Goal: Information Seeking & Learning: Obtain resource

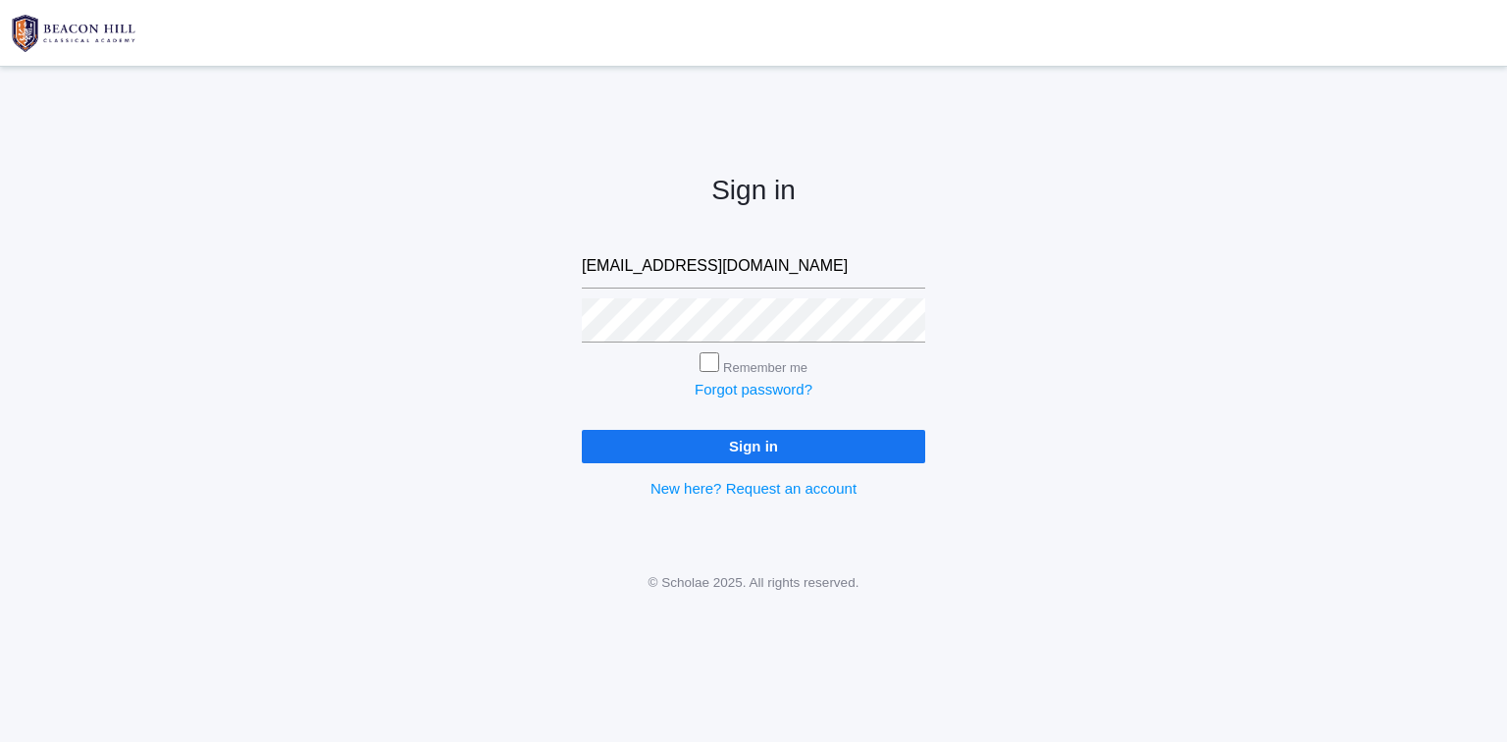
type input "isaiah419n10@protonmail.com"
click at [582, 430] on input "Sign in" at bounding box center [753, 446] width 343 height 32
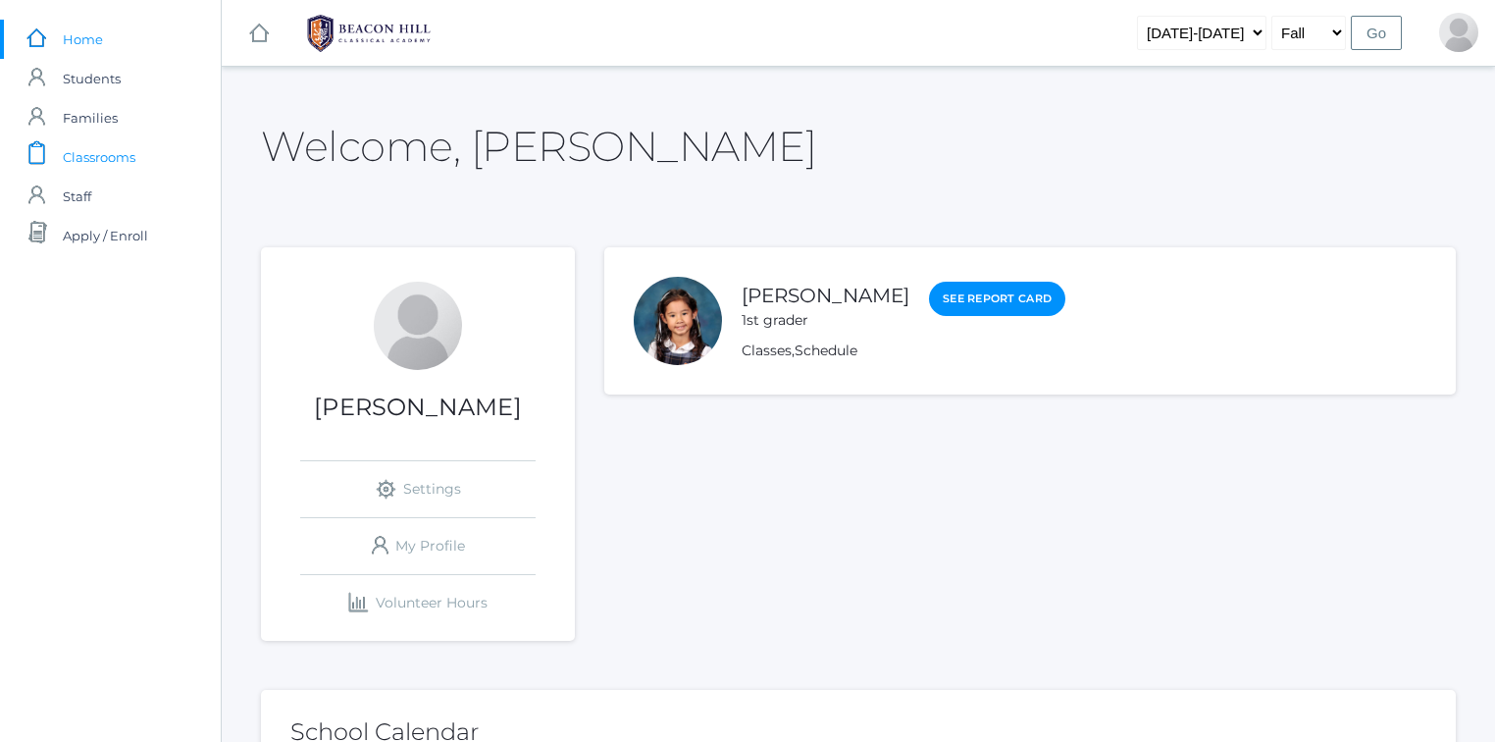
click at [119, 159] on span "Classrooms" at bounding box center [99, 156] width 73 height 39
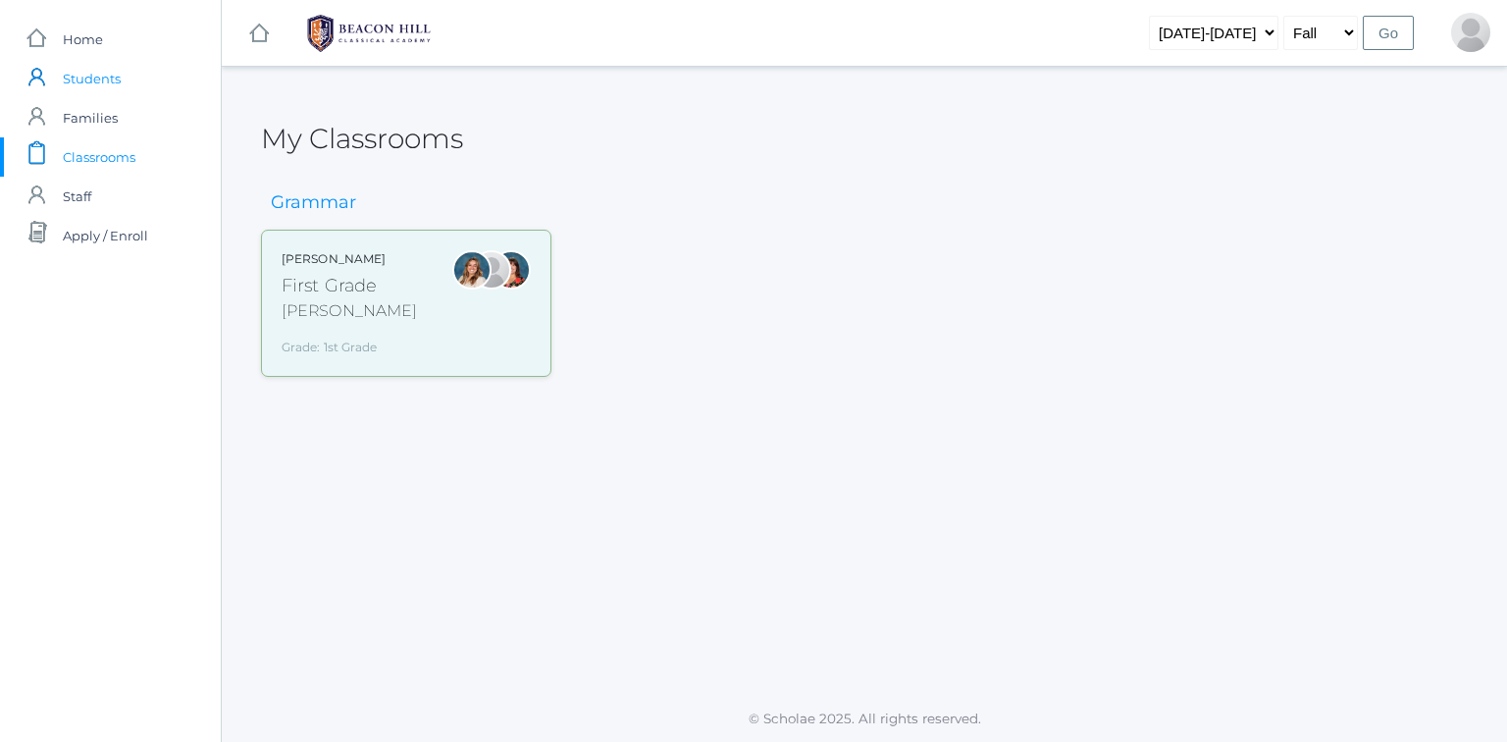
click at [90, 80] on span "Students" at bounding box center [92, 78] width 58 height 39
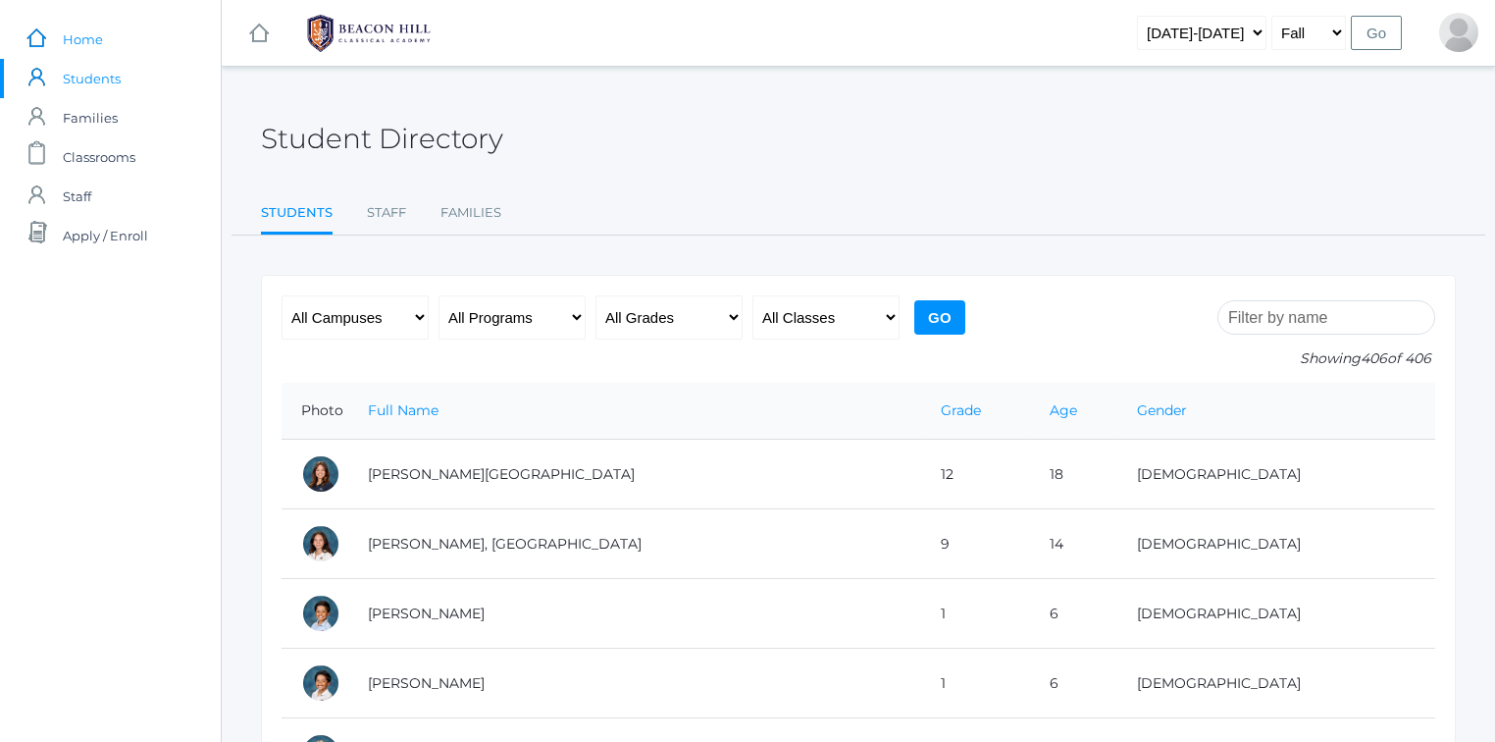
click at [83, 44] on span "Home" at bounding box center [83, 39] width 40 height 39
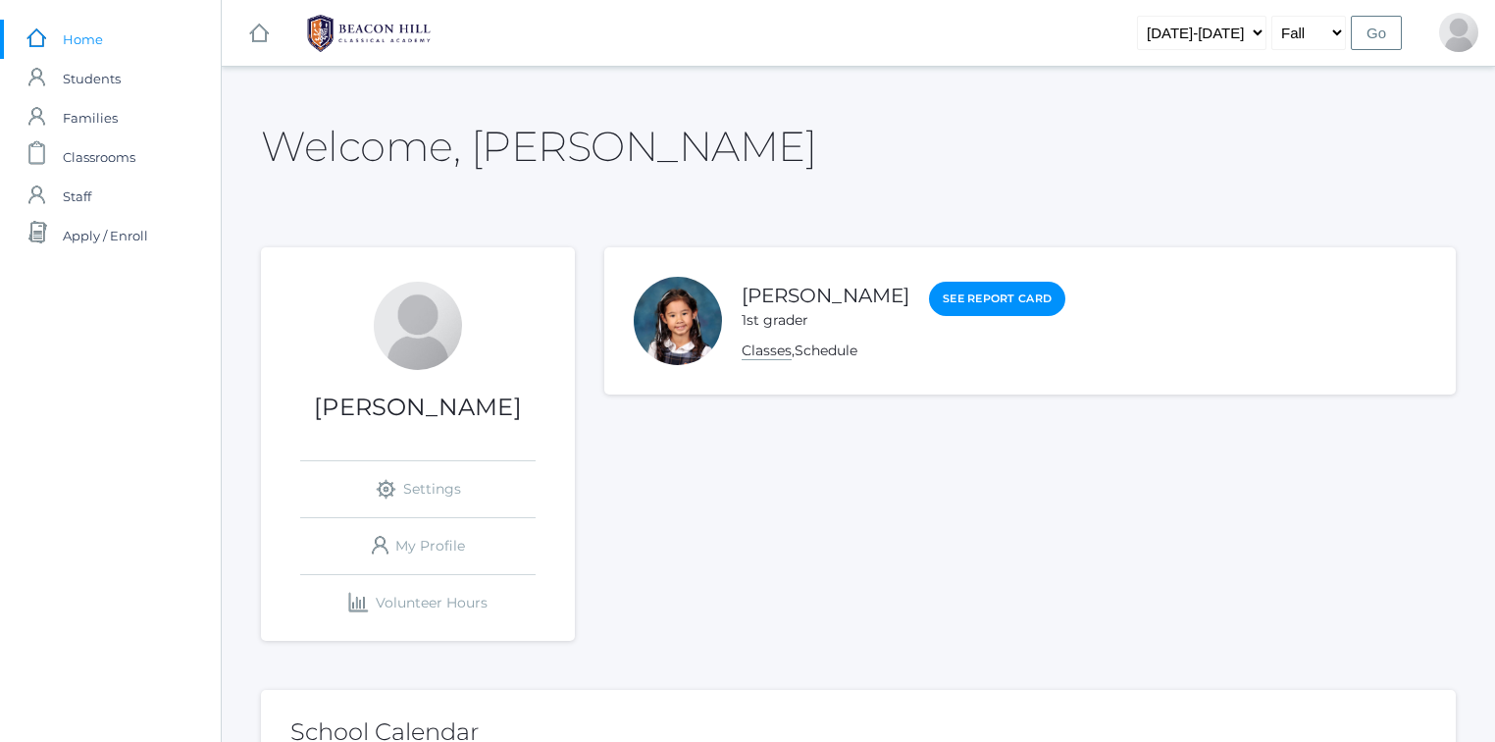
click at [779, 351] on link "Classes" at bounding box center [767, 350] width 50 height 19
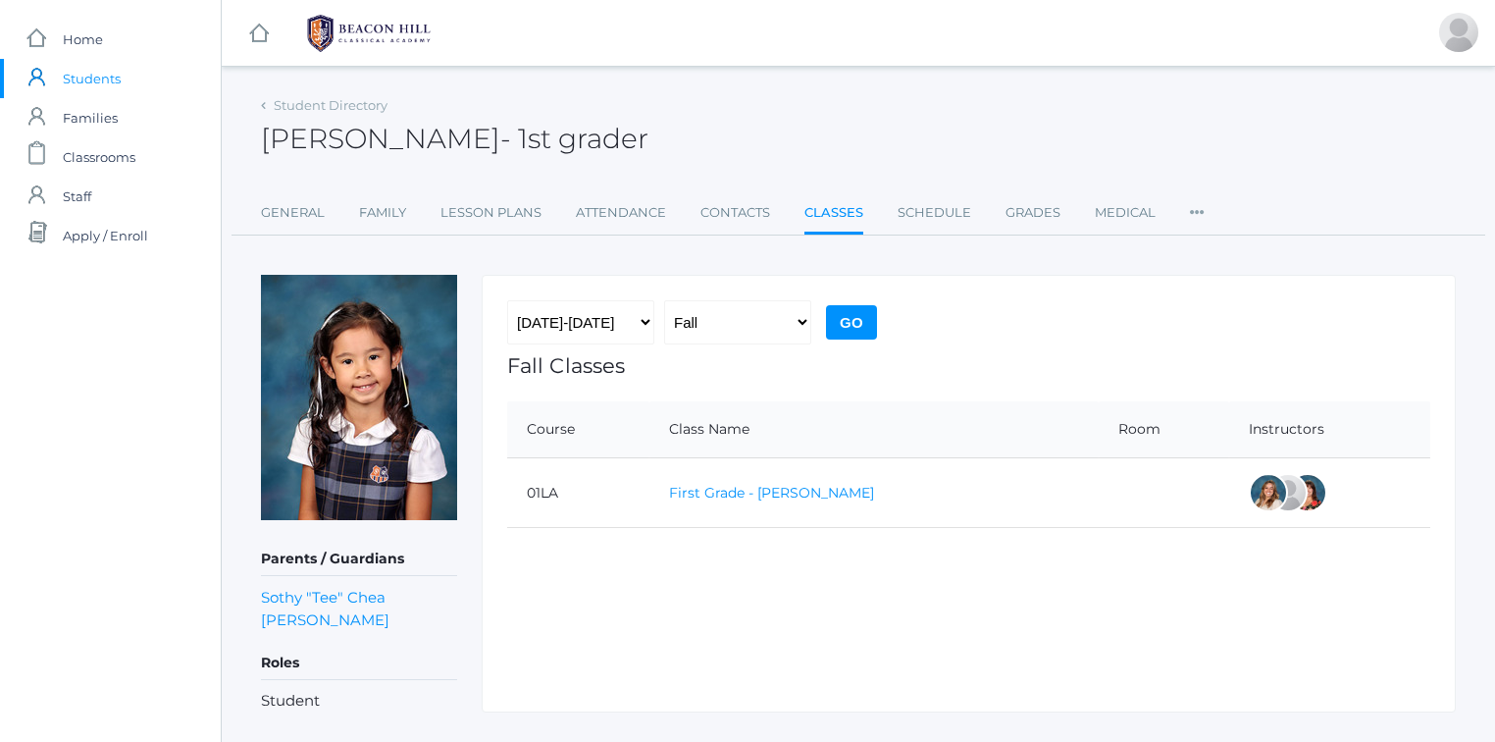
click at [747, 493] on link "First Grade - [PERSON_NAME]" at bounding box center [771, 493] width 205 height 18
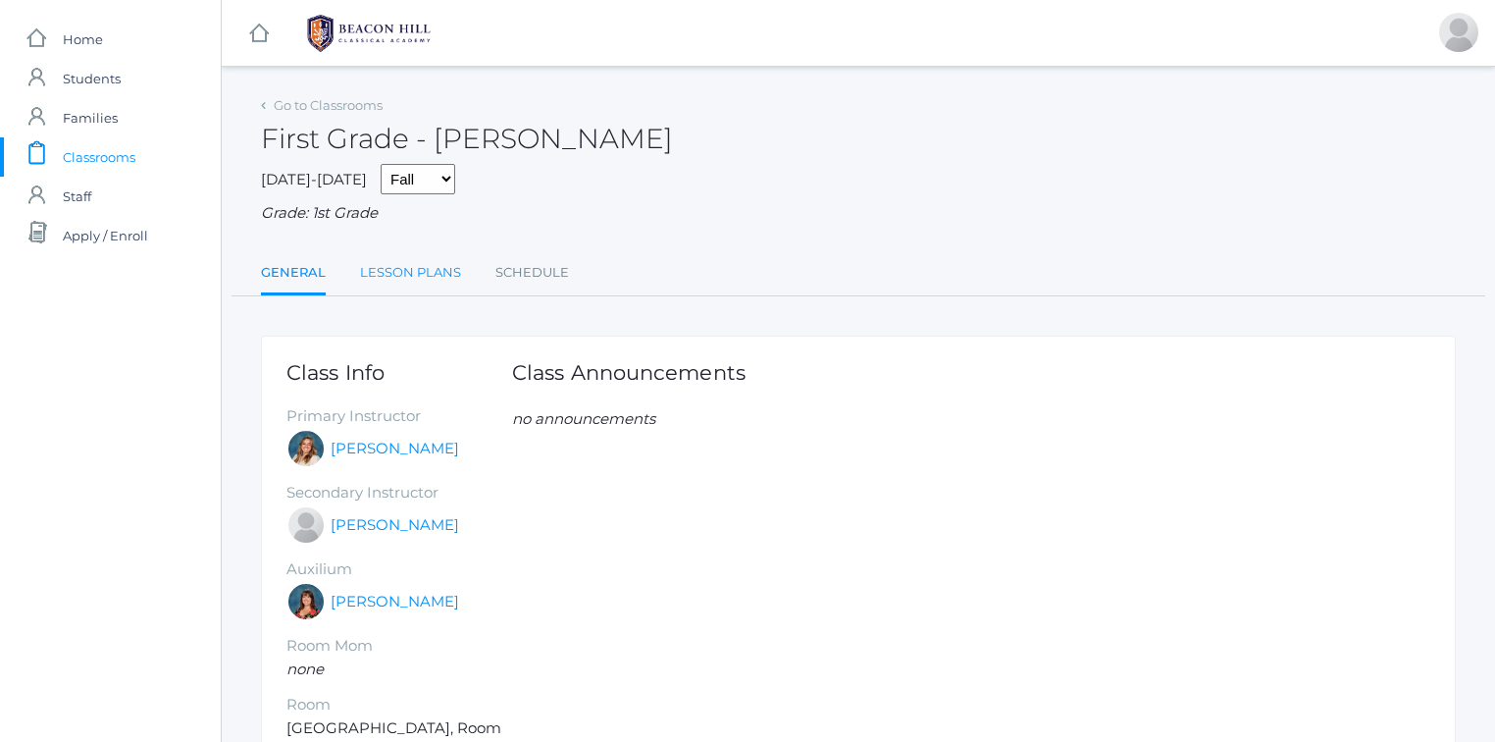
click at [428, 275] on link "Lesson Plans" at bounding box center [410, 272] width 101 height 39
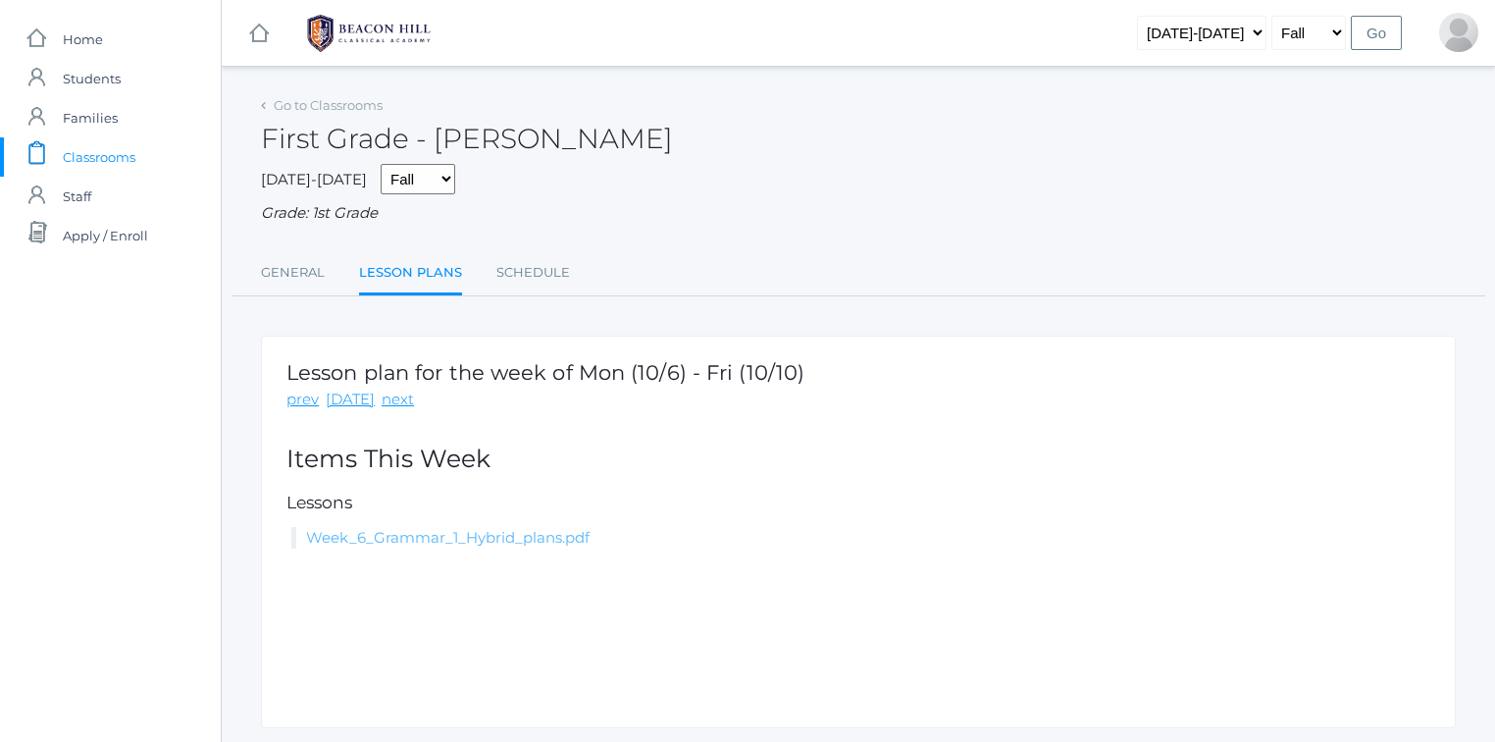
click at [458, 537] on link "Week_6_Grammar_1_Hybrid_plans.pdf" at bounding box center [448, 537] width 284 height 19
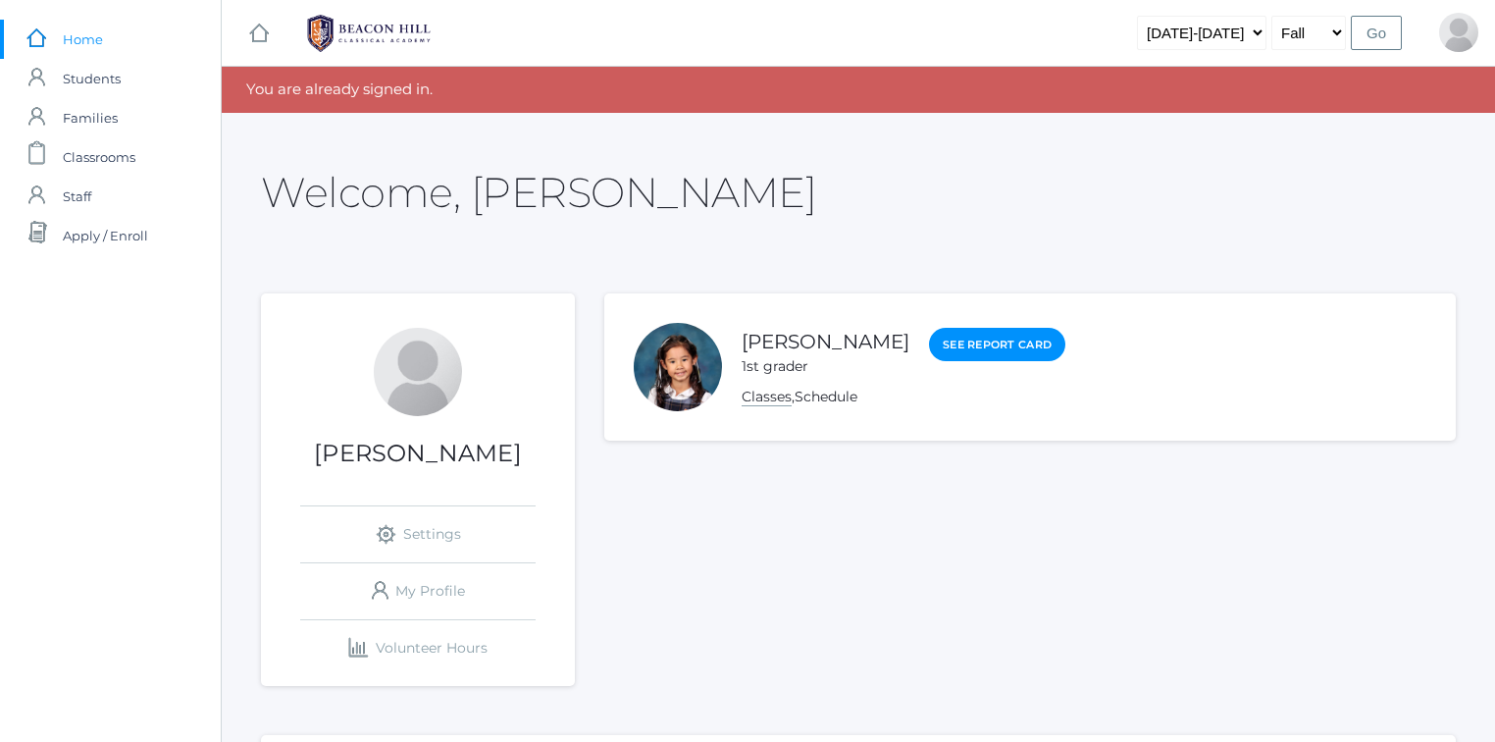
click at [766, 396] on link "Classes" at bounding box center [767, 397] width 50 height 19
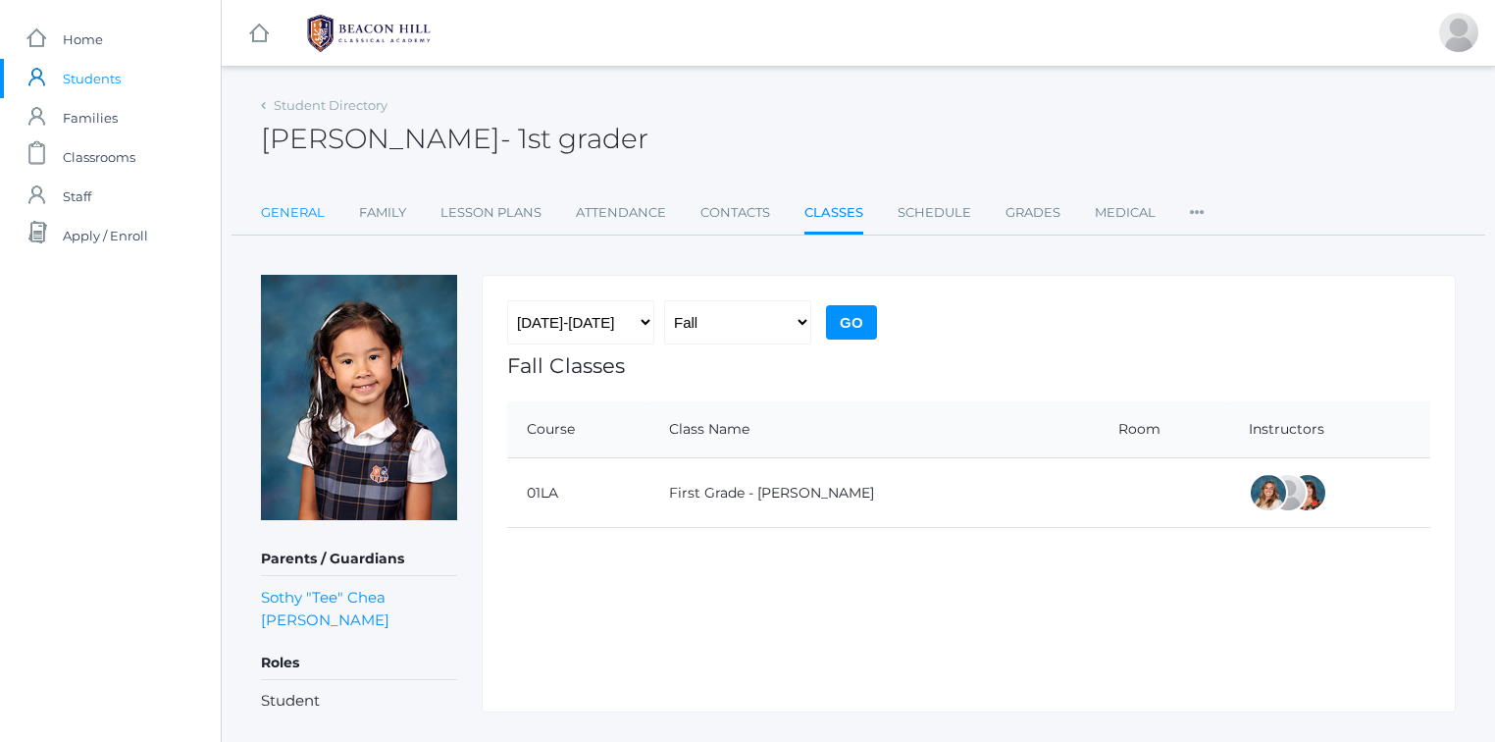
click at [304, 211] on link "General" at bounding box center [293, 212] width 64 height 39
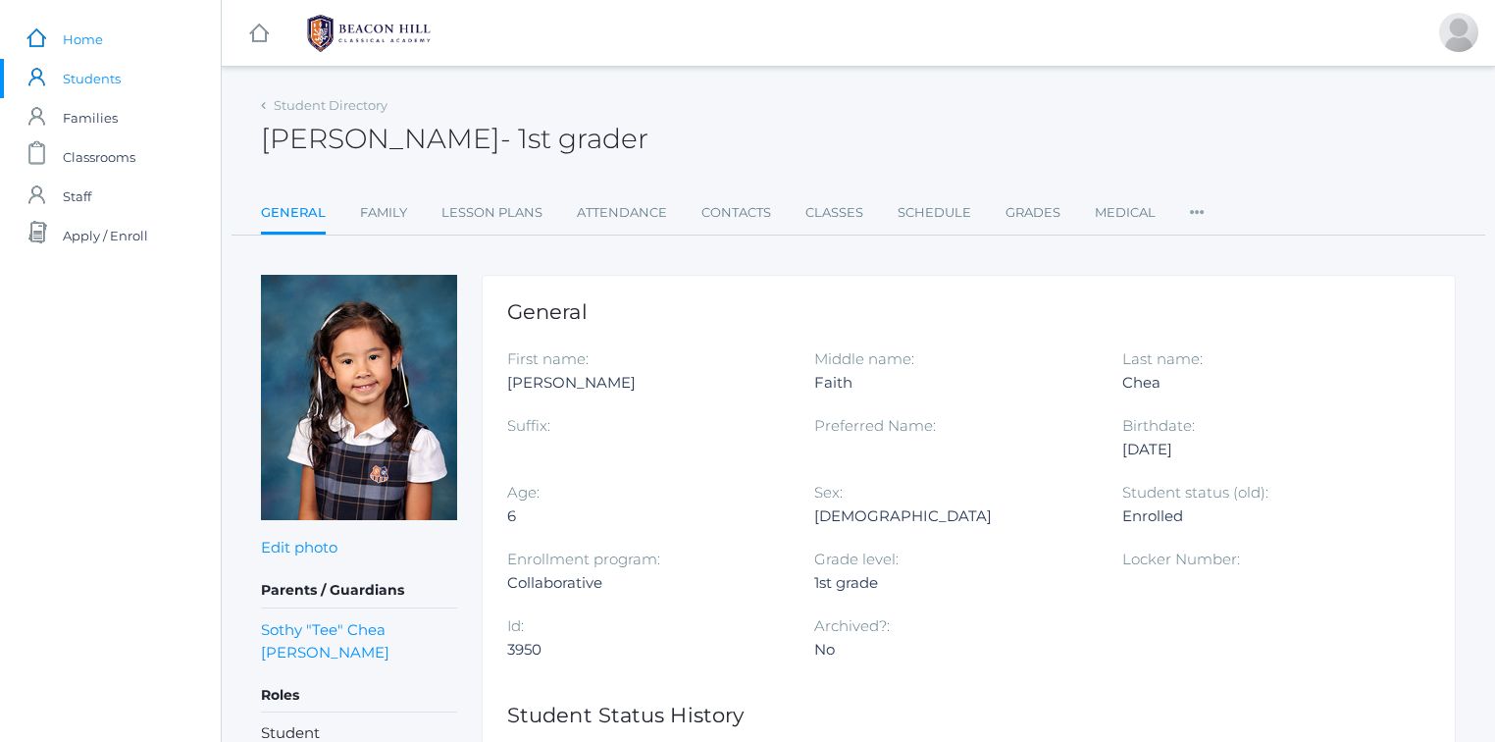
click at [78, 43] on span "Home" at bounding box center [83, 39] width 40 height 39
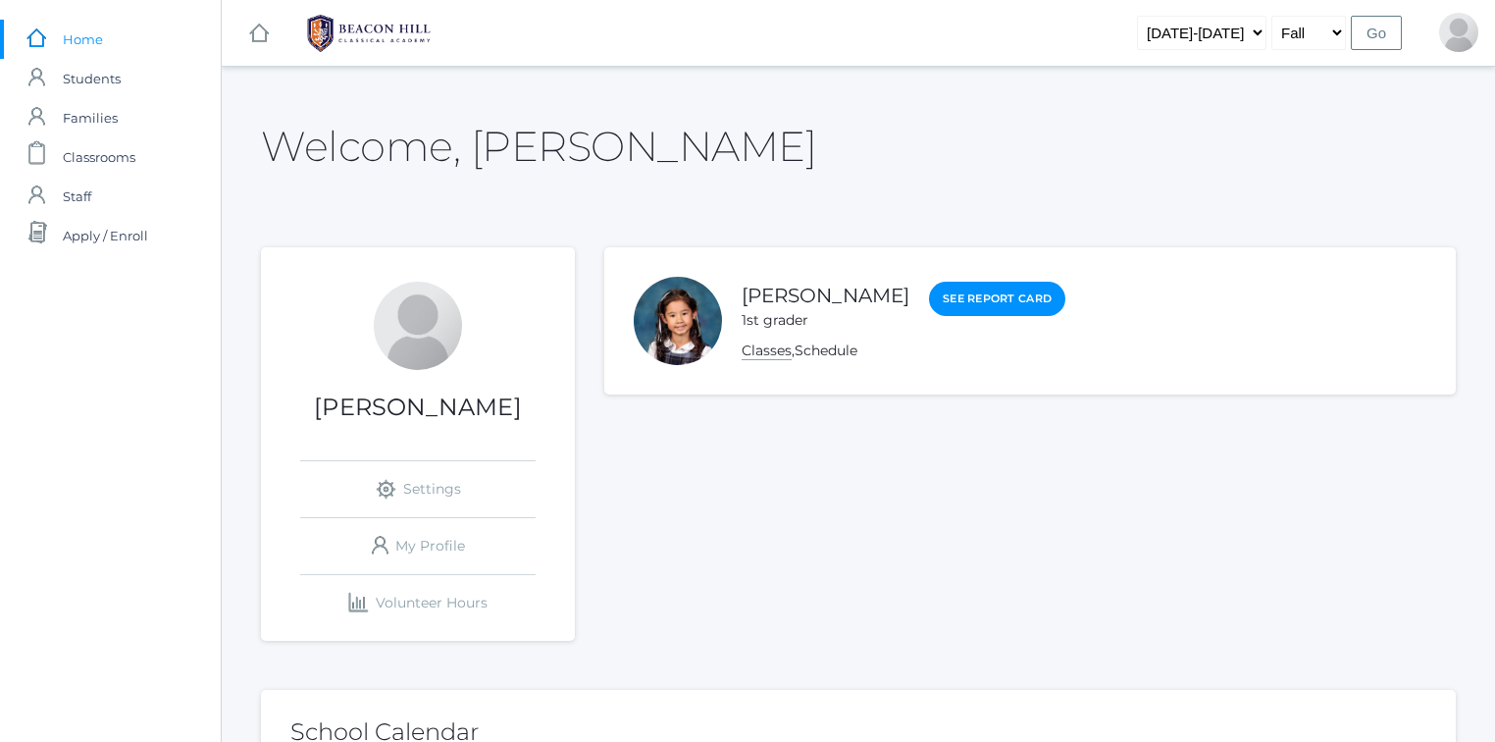
click at [761, 350] on link "Classes" at bounding box center [767, 350] width 50 height 19
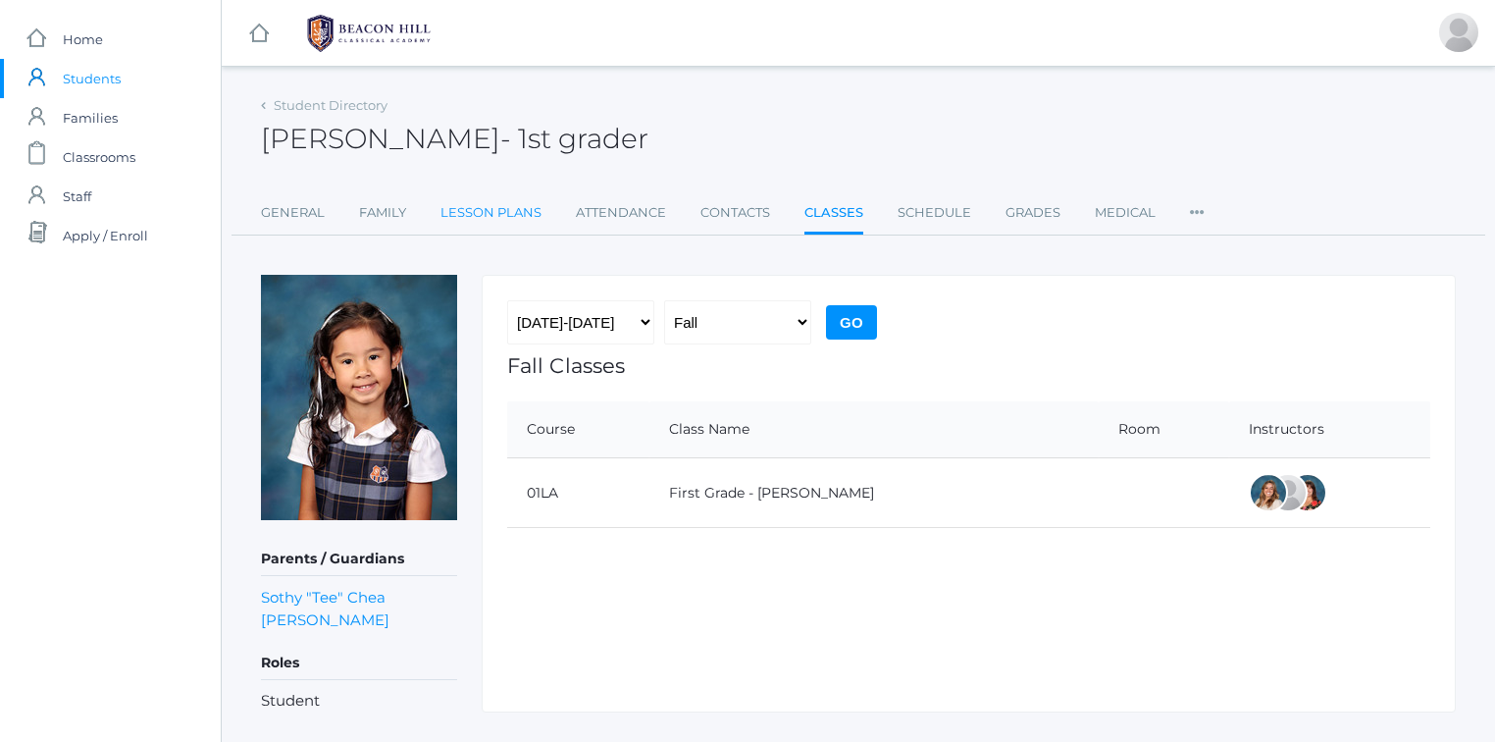
click at [507, 206] on link "Lesson Plans" at bounding box center [491, 212] width 101 height 39
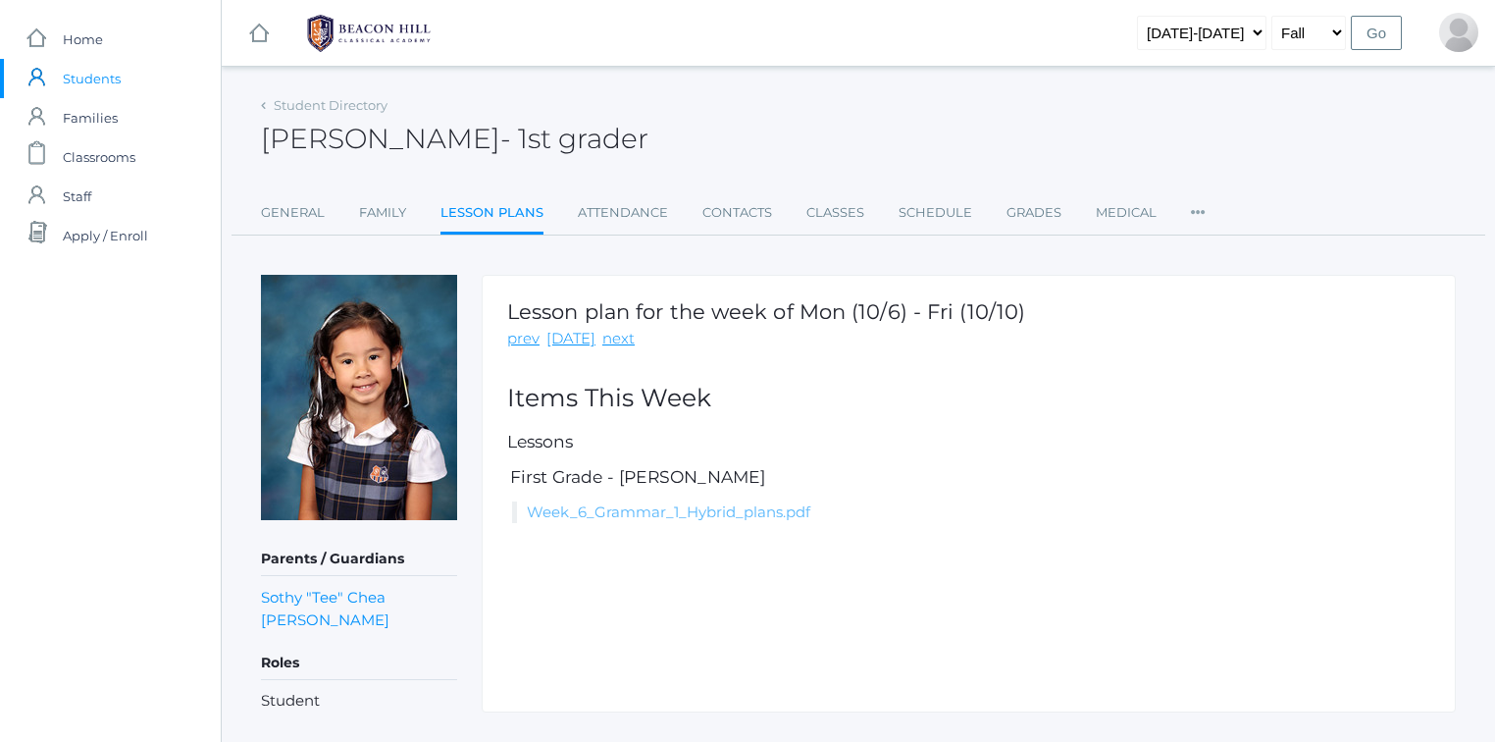
click at [653, 504] on link "Week_6_Grammar_1_Hybrid_plans.pdf" at bounding box center [669, 511] width 284 height 19
